Goal: Navigation & Orientation: Find specific page/section

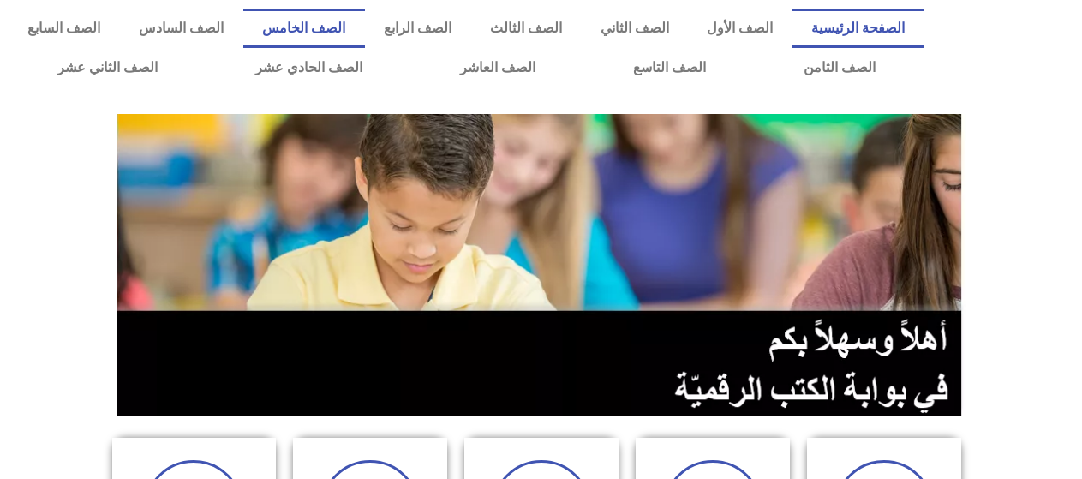
click at [365, 39] on link "الصف الخامس" at bounding box center [304, 28] width 122 height 39
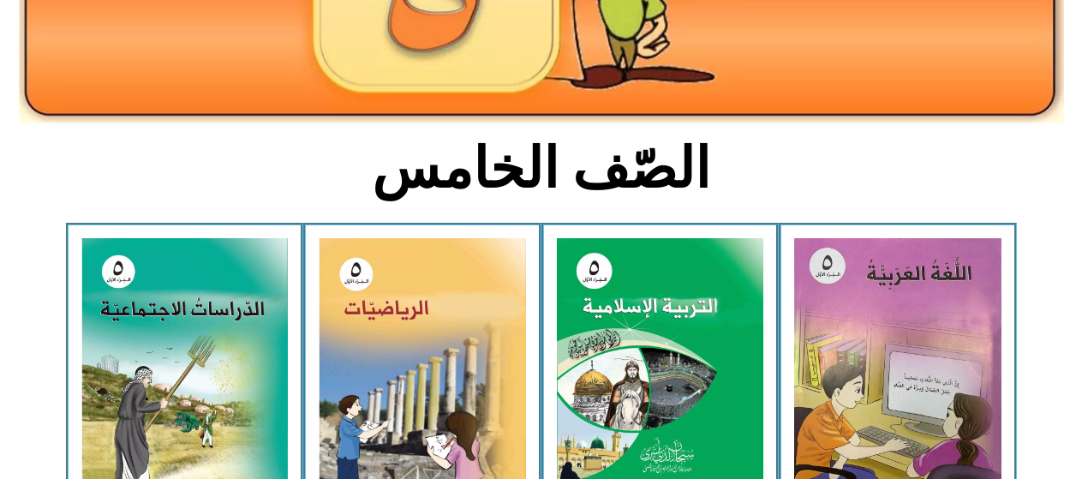
scroll to position [343, 0]
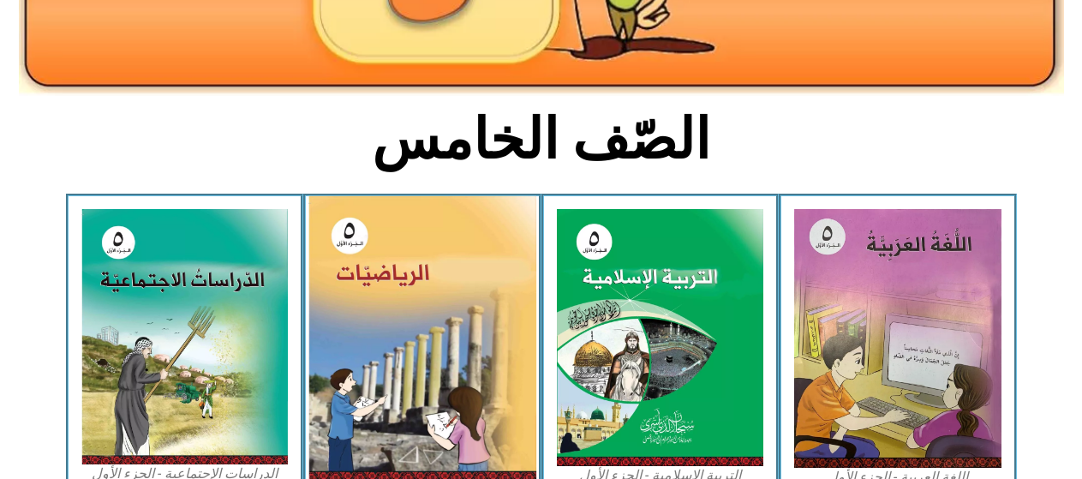
click at [418, 315] on img at bounding box center [423, 339] width 228 height 286
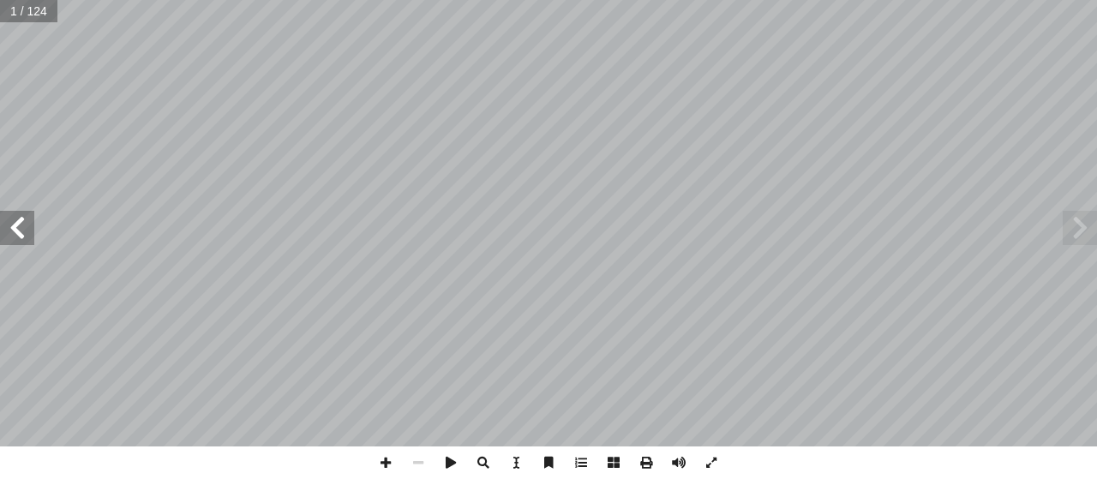
click at [19, 236] on span at bounding box center [17, 228] width 34 height 34
click at [13, 239] on span at bounding box center [17, 228] width 34 height 34
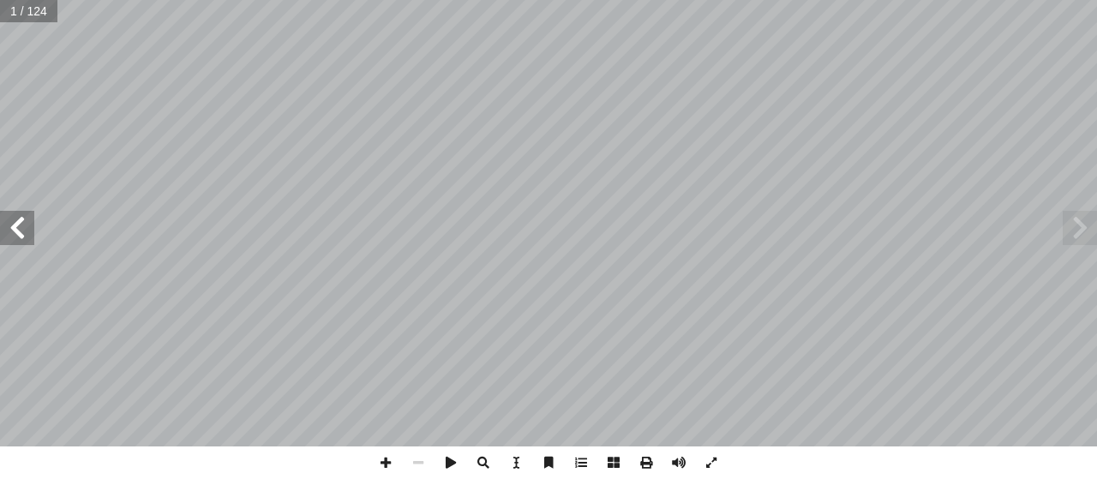
click at [13, 239] on span at bounding box center [17, 228] width 34 height 34
click at [14, 230] on span at bounding box center [17, 228] width 34 height 34
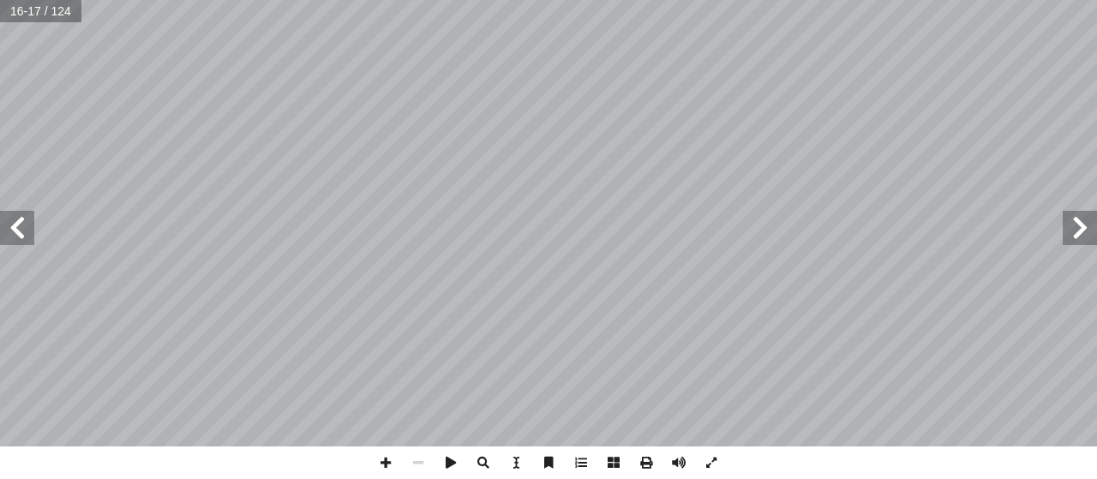
click at [14, 230] on span at bounding box center [17, 228] width 34 height 34
click at [375, 455] on span at bounding box center [385, 462] width 33 height 33
click at [531, 156] on html "الصفحة الرئيسية الصف الأول الصف الثاني الصف الثالث الصف الرابع الصف الخامس الصف…" at bounding box center [548, 78] width 1097 height 156
